Goal: Task Accomplishment & Management: Complete application form

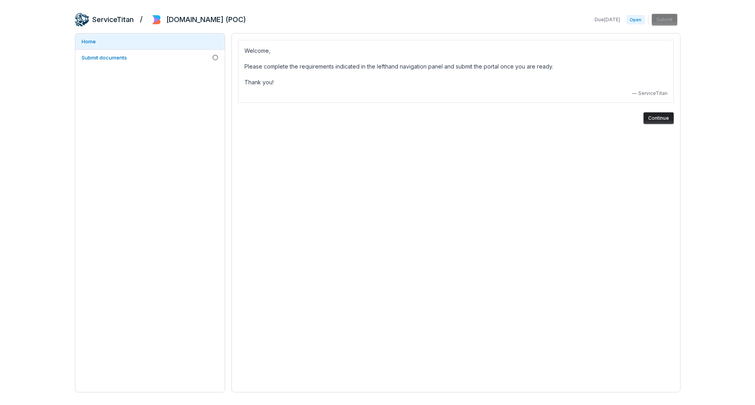
click at [658, 119] on button "Continue" at bounding box center [658, 118] width 30 height 12
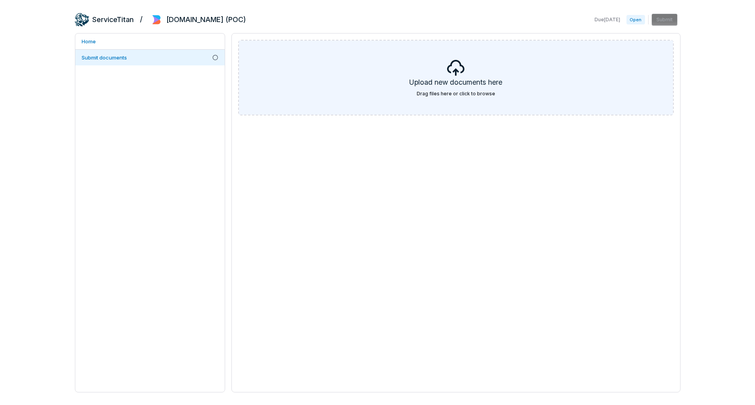
click at [486, 94] on label "Drag files here or click to browse" at bounding box center [456, 94] width 78 height 6
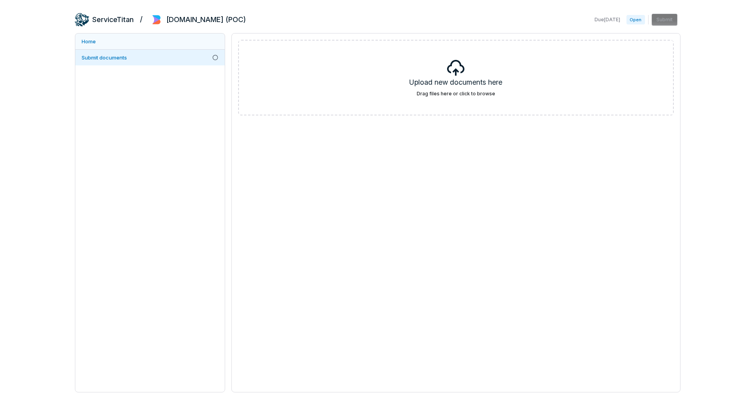
click at [93, 44] on link "Home" at bounding box center [149, 42] width 149 height 16
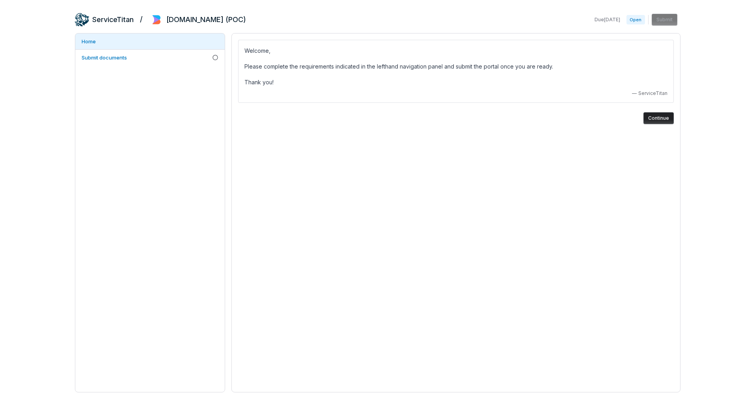
click at [660, 119] on button "Continue" at bounding box center [658, 118] width 30 height 12
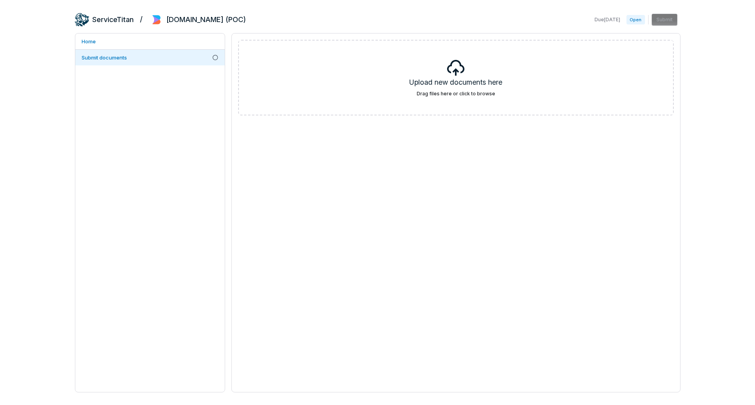
click at [638, 17] on span "Open" at bounding box center [635, 19] width 18 height 9
